Goal: Task Accomplishment & Management: Manage account settings

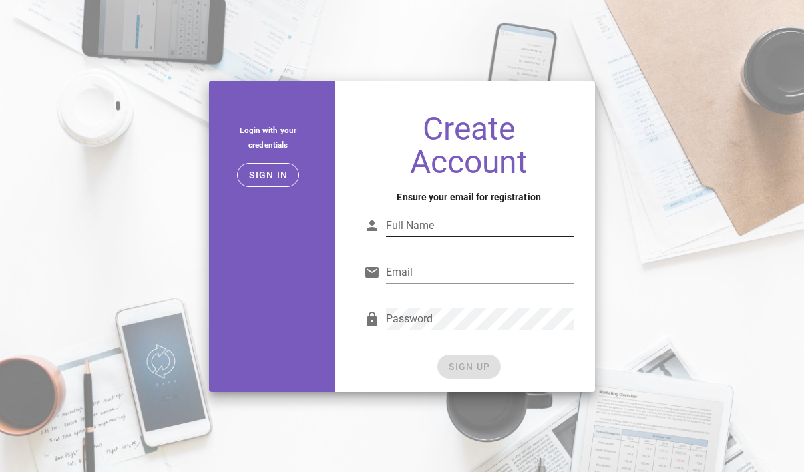
click at [394, 230] on input "Full Name" at bounding box center [480, 225] width 188 height 21
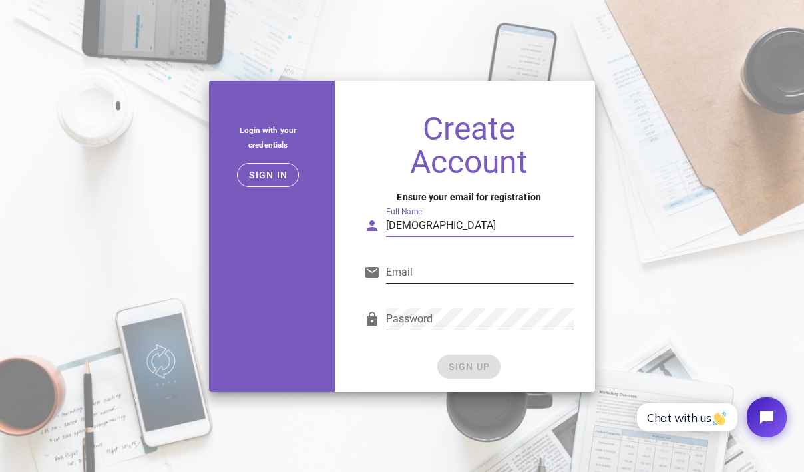
click at [407, 264] on div "Email" at bounding box center [480, 272] width 188 height 21
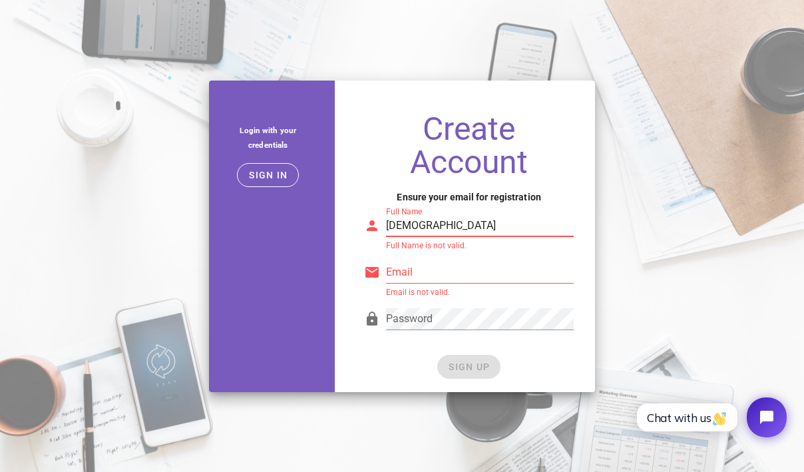
click at [424, 232] on input "baha" at bounding box center [480, 225] width 188 height 21
type input "baha b"
click at [414, 270] on input "Email" at bounding box center [480, 272] width 188 height 21
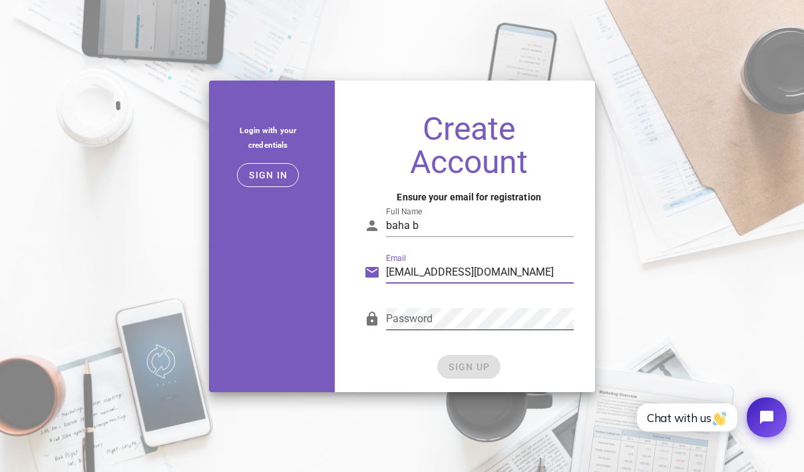
type input "baha@b3garage.com"
click at [417, 308] on div "Password" at bounding box center [480, 318] width 188 height 21
click at [396, 329] on div "Password" at bounding box center [480, 318] width 188 height 21
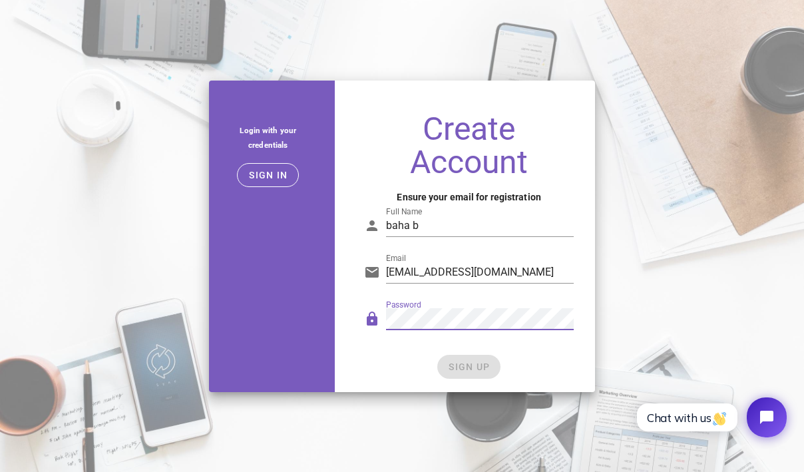
click at [372, 326] on div "Password" at bounding box center [469, 322] width 210 height 44
click at [456, 376] on button "SIGN UP" at bounding box center [468, 367] width 63 height 24
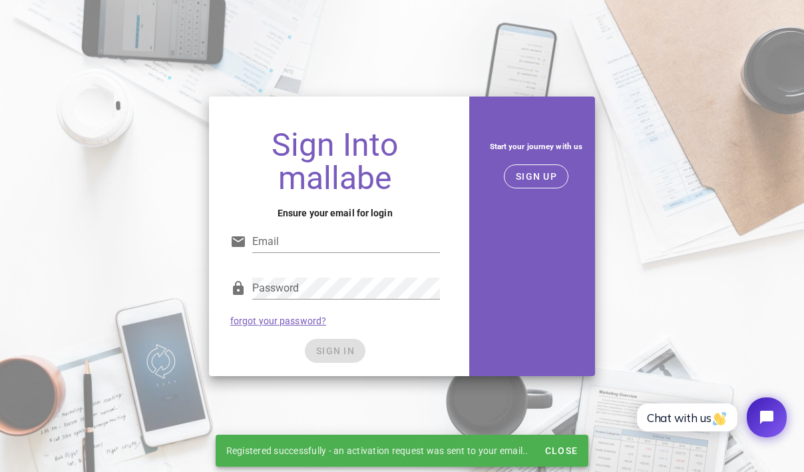
type input "baha@b3garage.com"
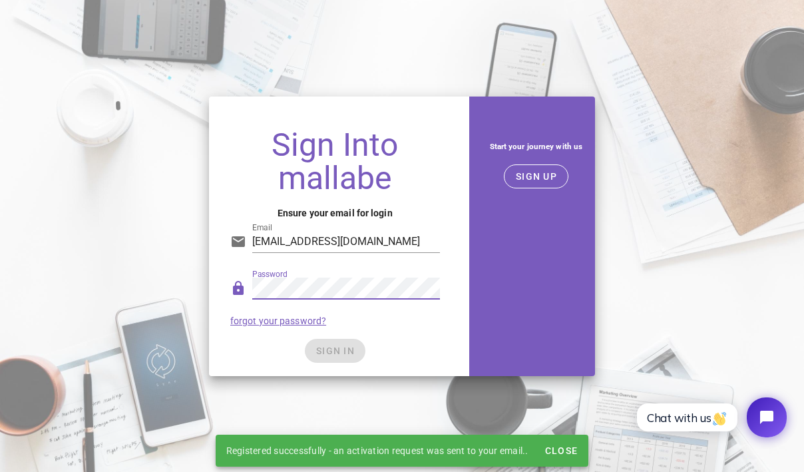
click at [383, 302] on div "Password" at bounding box center [346, 296] width 188 height 36
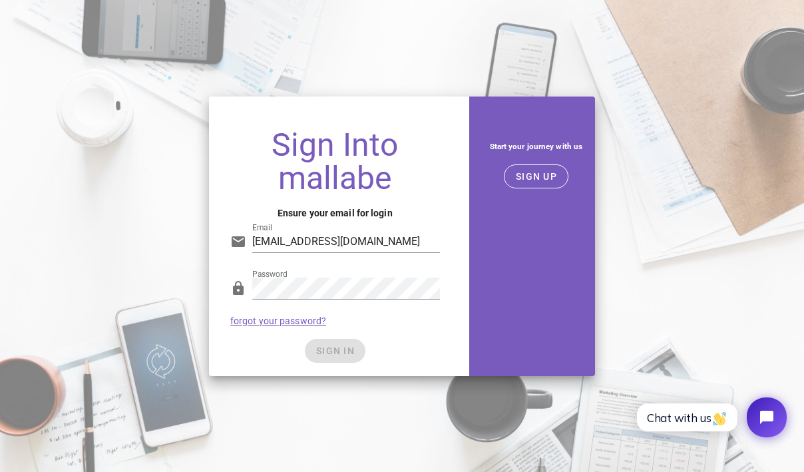
click at [302, 356] on div "SIGN IN" at bounding box center [335, 351] width 210 height 24
click at [316, 355] on div "SIGN IN" at bounding box center [335, 351] width 210 height 24
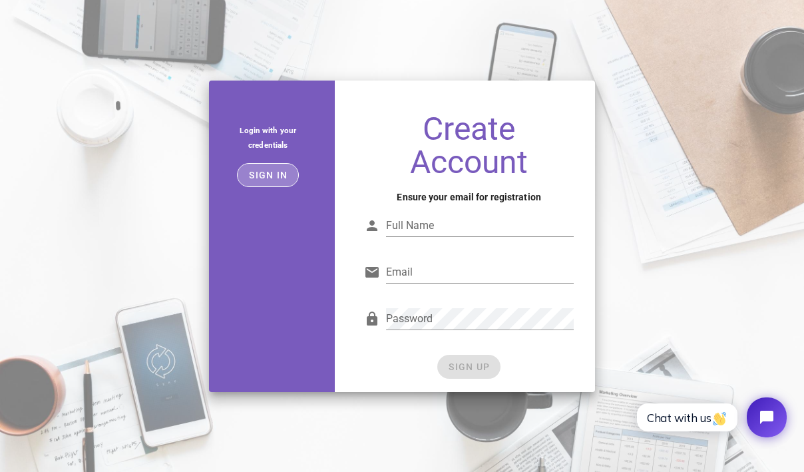
click at [259, 163] on button "Sign in" at bounding box center [268, 175] width 62 height 24
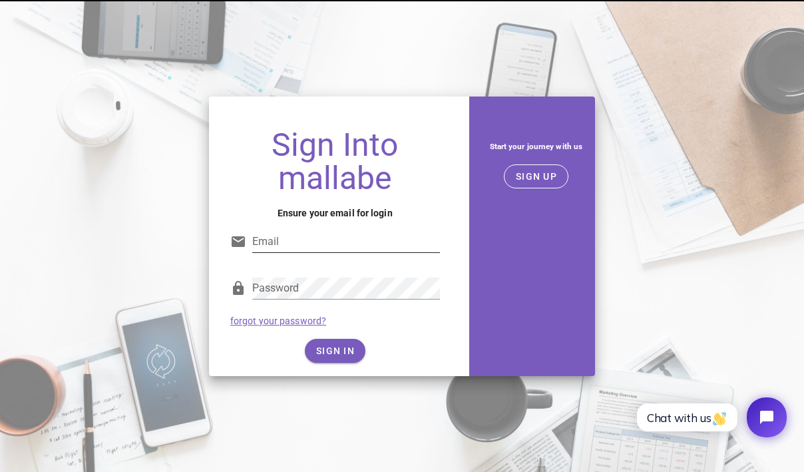
type input "baha@b3garage.com"
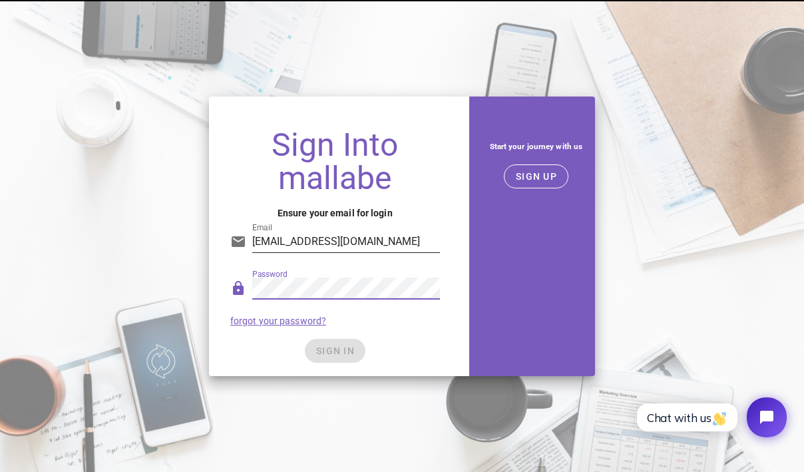
click at [298, 246] on input "baha@b3garage.com" at bounding box center [346, 241] width 188 height 21
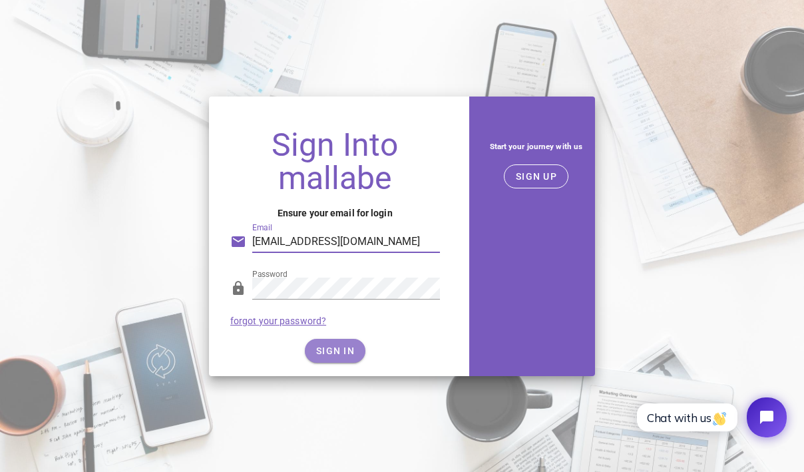
click at [334, 353] on span "SIGN IN" at bounding box center [335, 351] width 39 height 11
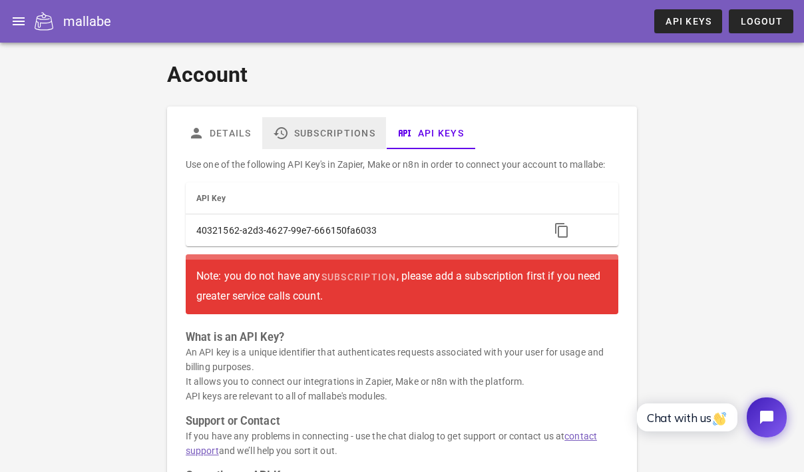
click at [318, 130] on link "Subscriptions" at bounding box center [324, 133] width 124 height 32
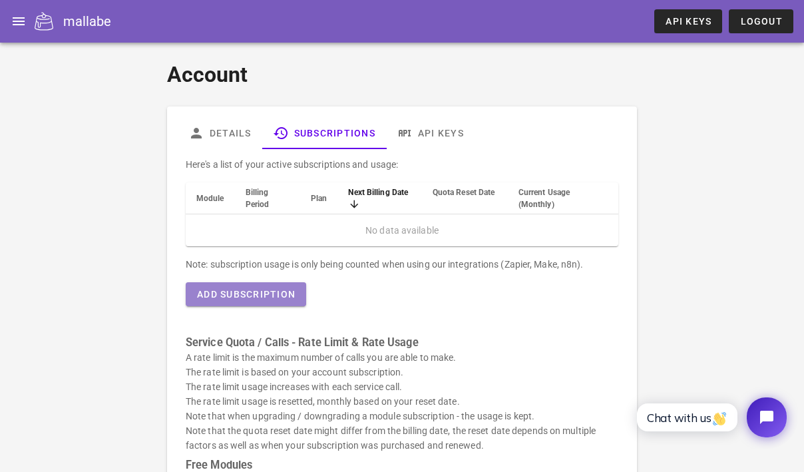
click at [279, 300] on button "Add Subscription" at bounding box center [246, 294] width 121 height 24
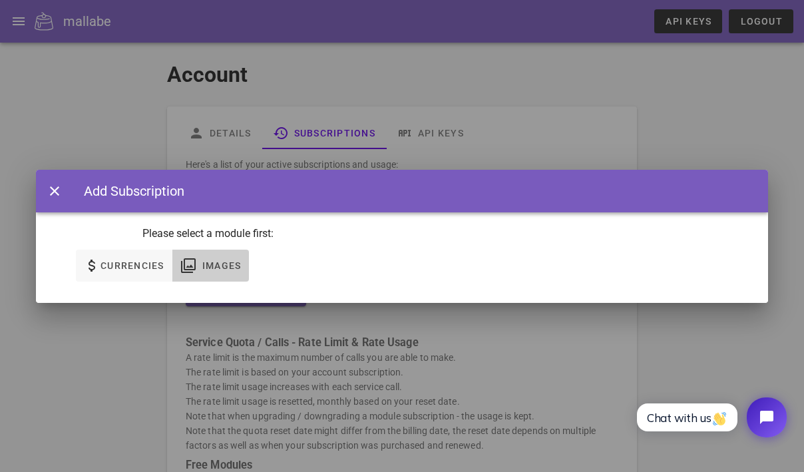
click at [194, 264] on icon "button" at bounding box center [188, 266] width 16 height 16
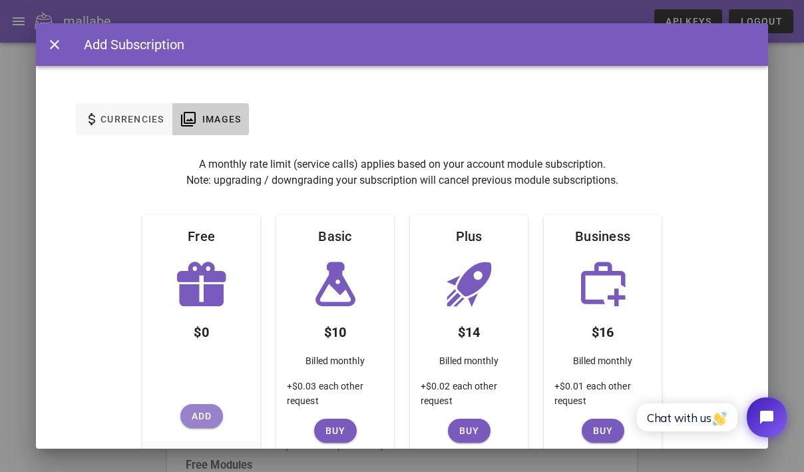
click at [196, 407] on button "Add" at bounding box center [201, 416] width 43 height 24
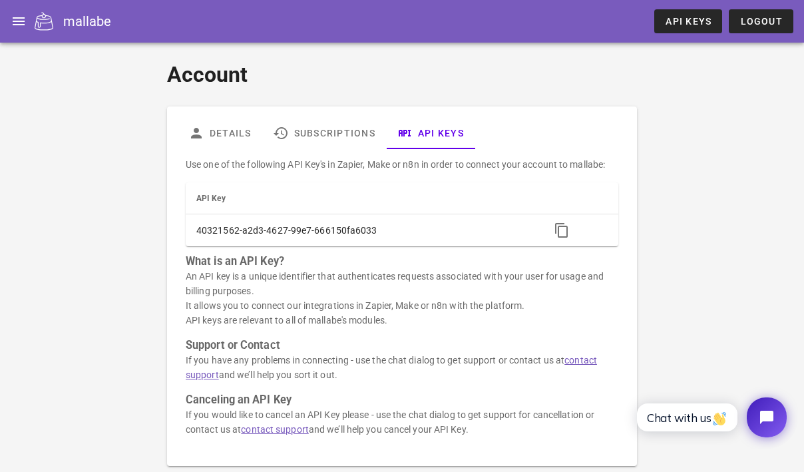
scroll to position [69, 0]
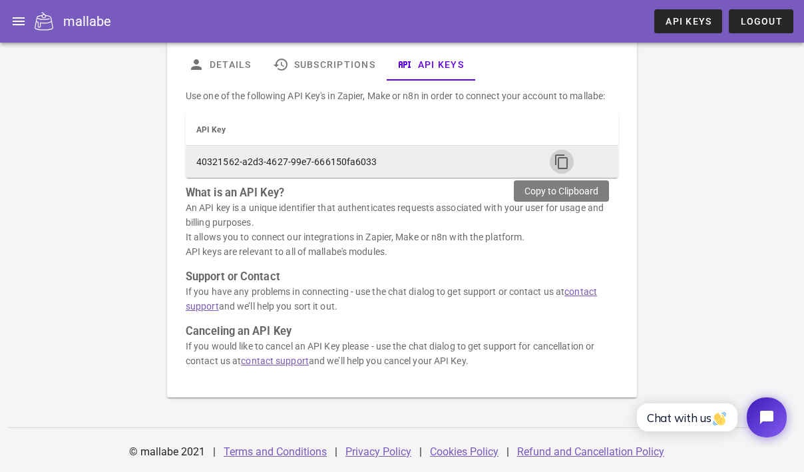
click at [561, 158] on icon "button" at bounding box center [562, 162] width 16 height 16
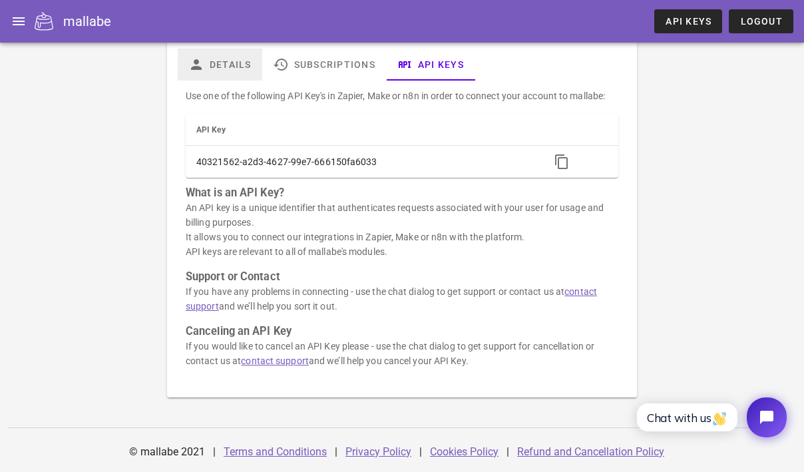
click at [251, 69] on link "Details" at bounding box center [220, 65] width 85 height 32
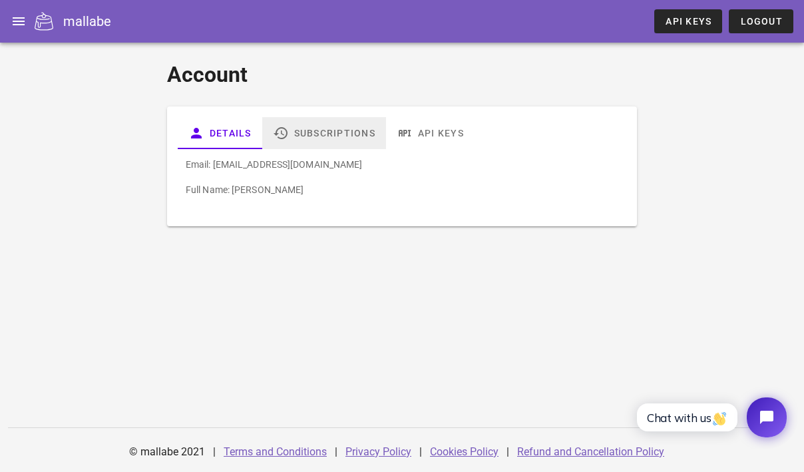
click at [318, 136] on link "Subscriptions" at bounding box center [324, 133] width 124 height 32
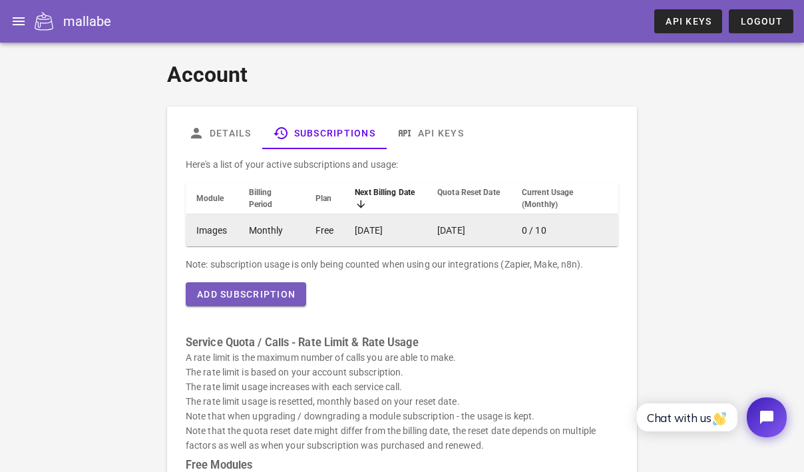
click at [545, 228] on span "0 / 10" at bounding box center [534, 230] width 25 height 11
